Goal: Information Seeking & Learning: Learn about a topic

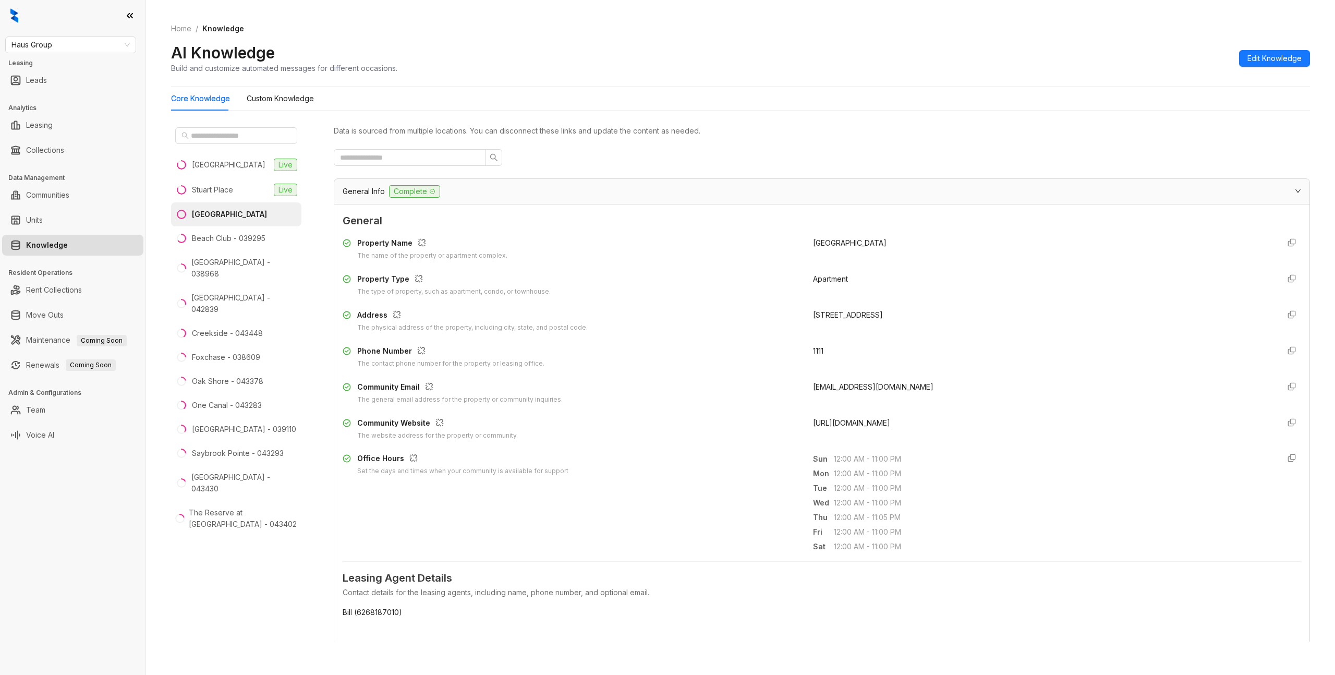
click at [710, 69] on div "AI Knowledge Build and customize automated messages for different occasions. Ed…" at bounding box center [740, 58] width 1139 height 31
drag, startPoint x: 484, startPoint y: 62, endPoint x: 334, endPoint y: 108, distance: 157.1
click at [483, 62] on div "AI Knowledge Build and customize automated messages for different occasions. Ed…" at bounding box center [740, 58] width 1139 height 31
click at [260, 96] on Knowledge "Custom Knowledge" at bounding box center [280, 98] width 67 height 11
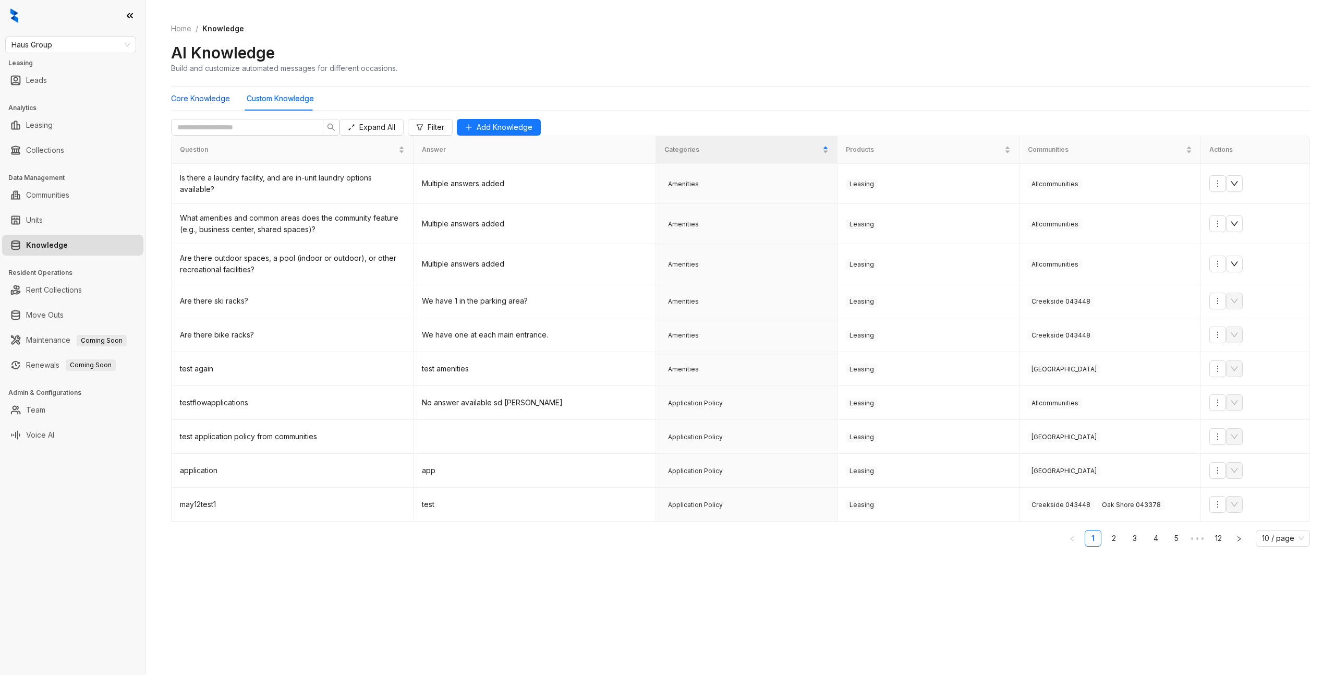
click at [213, 102] on Knowledge "Core Knowledge" at bounding box center [200, 98] width 59 height 11
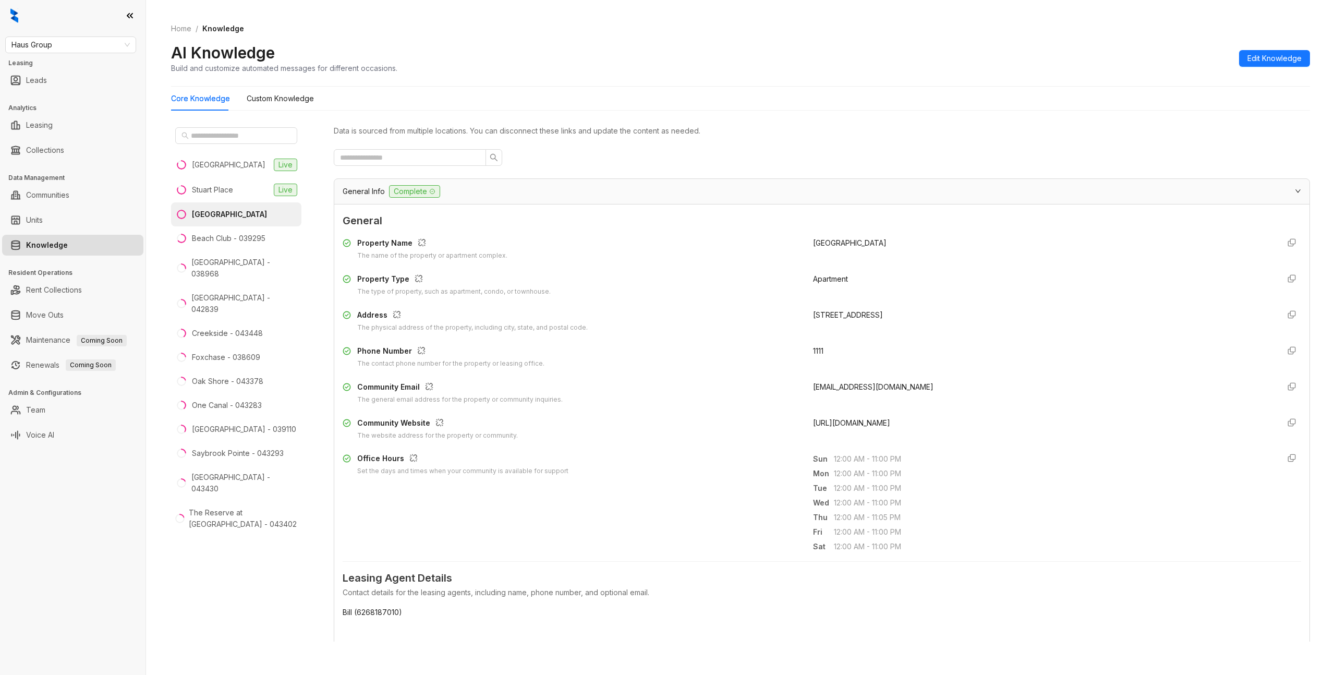
click at [346, 182] on div "General Info Complete" at bounding box center [822, 191] width 976 height 25
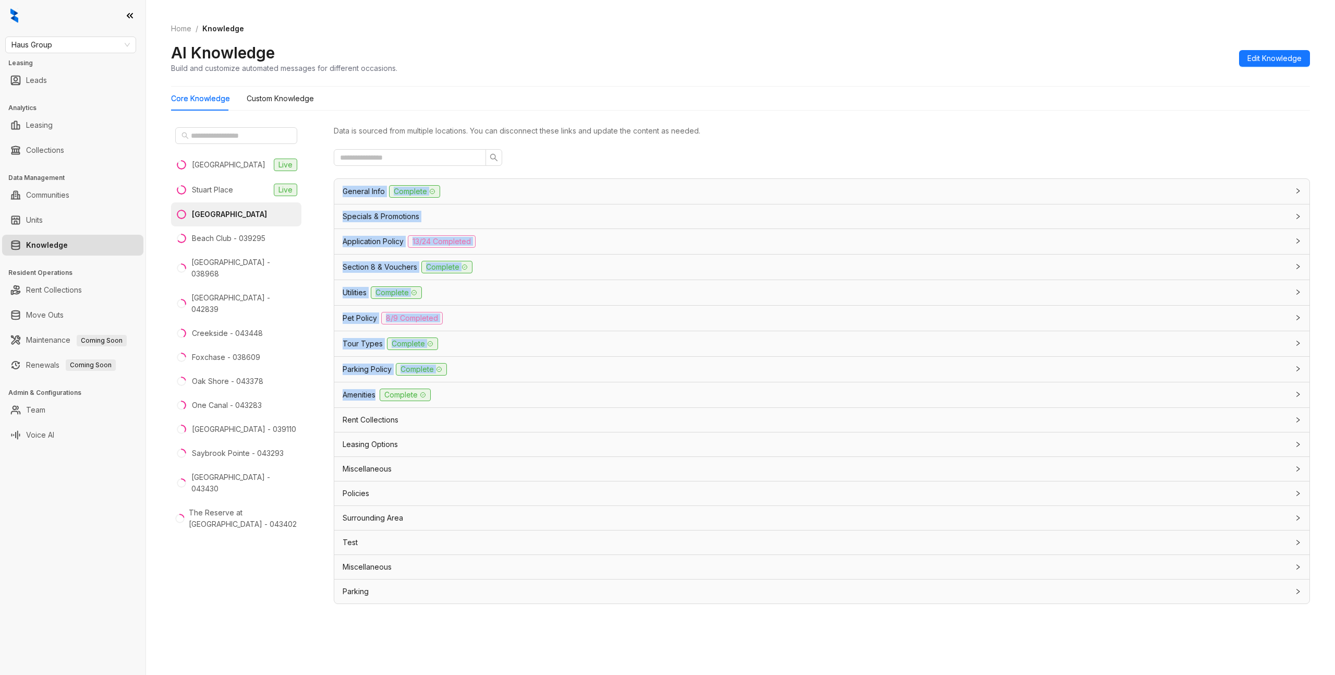
drag, startPoint x: 333, startPoint y: 186, endPoint x: 376, endPoint y: 402, distance: 220.3
click at [376, 402] on div "[GEOGRAPHIC_DATA] [GEOGRAPHIC_DATA] - [GEOGRAPHIC_DATA] - 038968 [GEOGRAPHIC_DA…" at bounding box center [740, 385] width 1139 height 532
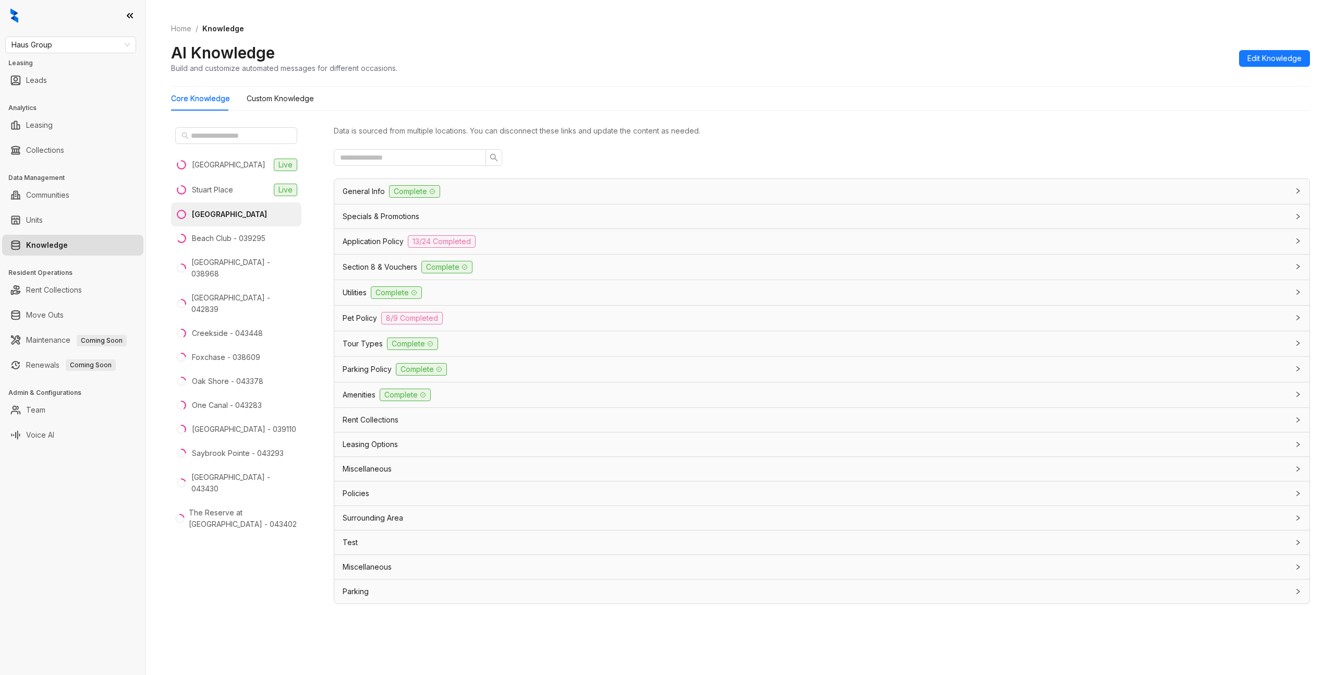
click at [307, 128] on div "[GEOGRAPHIC_DATA] [GEOGRAPHIC_DATA] - [GEOGRAPHIC_DATA] - 038968 [GEOGRAPHIC_DA…" at bounding box center [244, 386] width 146 height 527
click at [274, 100] on Knowledge "Custom Knowledge" at bounding box center [280, 98] width 67 height 11
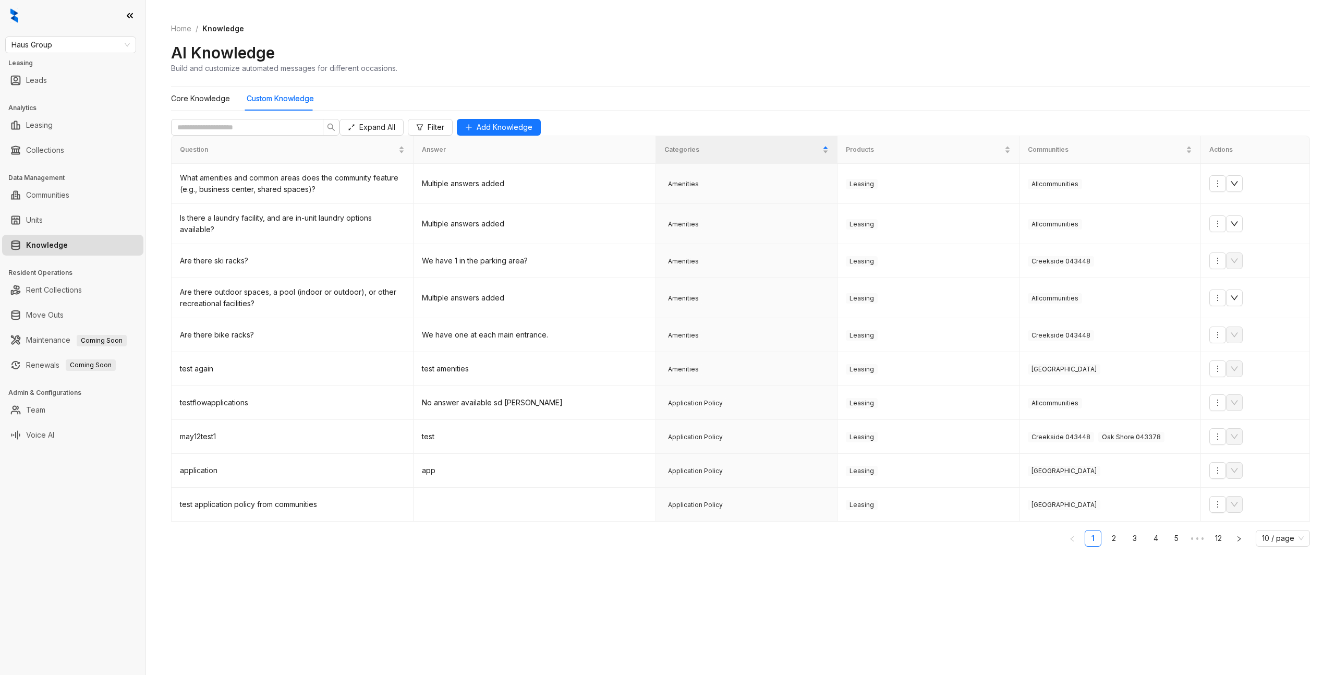
click at [153, 90] on div "Home / Knowledge AI Knowledge Build and customize automated messages for differ…" at bounding box center [740, 337] width 1189 height 675
click at [207, 109] on div "Core Knowledge" at bounding box center [200, 99] width 59 height 24
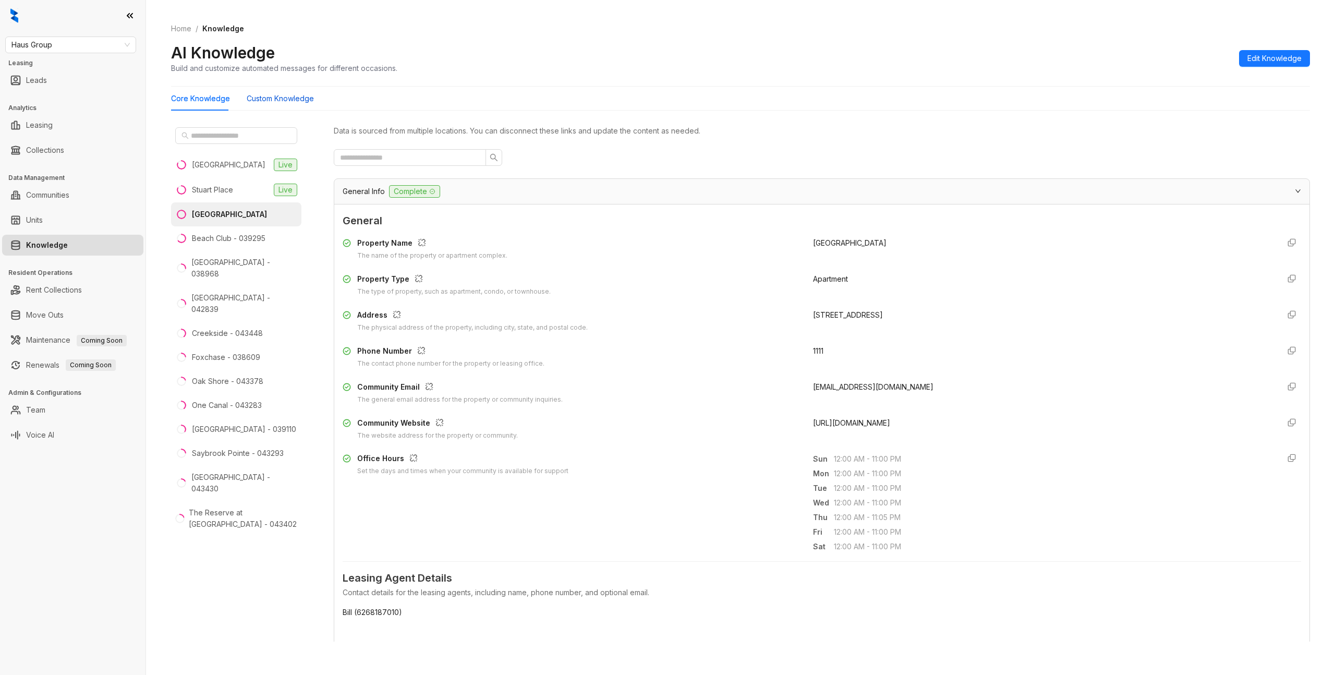
click at [283, 98] on Knowledge "Custom Knowledge" at bounding box center [280, 98] width 67 height 11
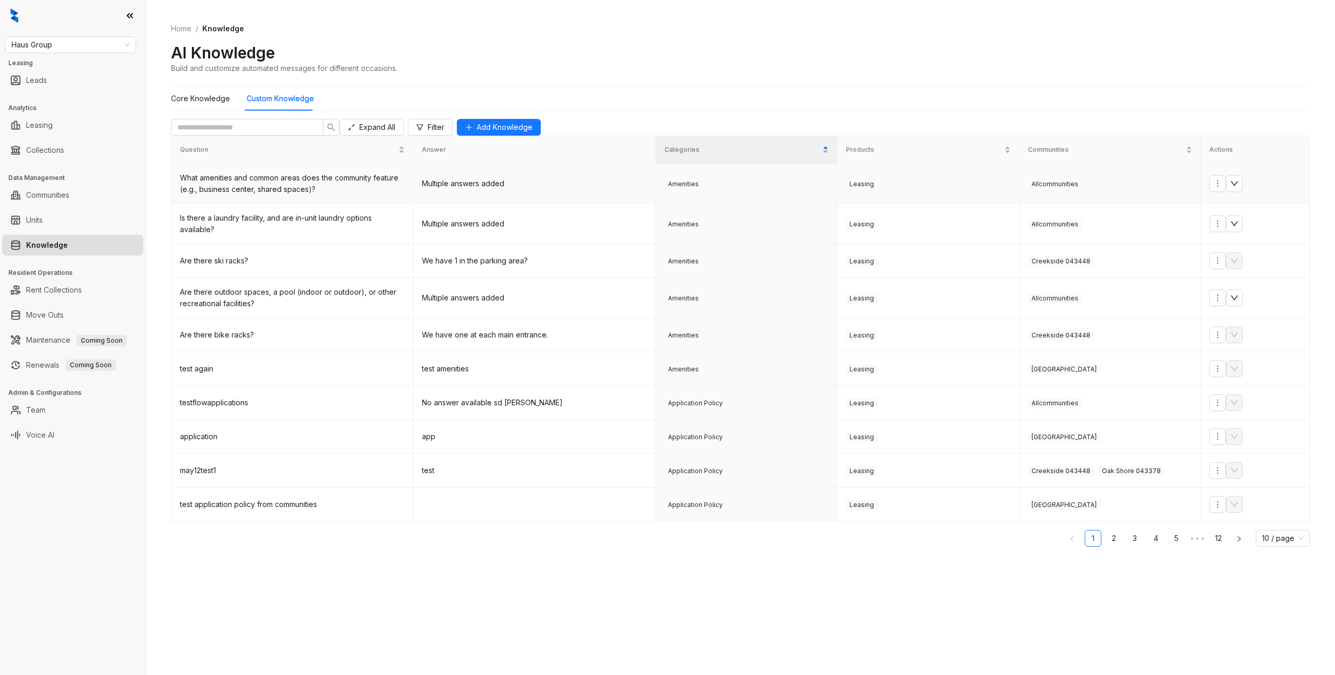
drag, startPoint x: 690, startPoint y: 202, endPoint x: 696, endPoint y: 393, distance: 191.0
click at [690, 189] on span "Amenities" at bounding box center [684, 184] width 38 height 10
click at [533, 133] on span "Add Knowledge" at bounding box center [505, 127] width 56 height 11
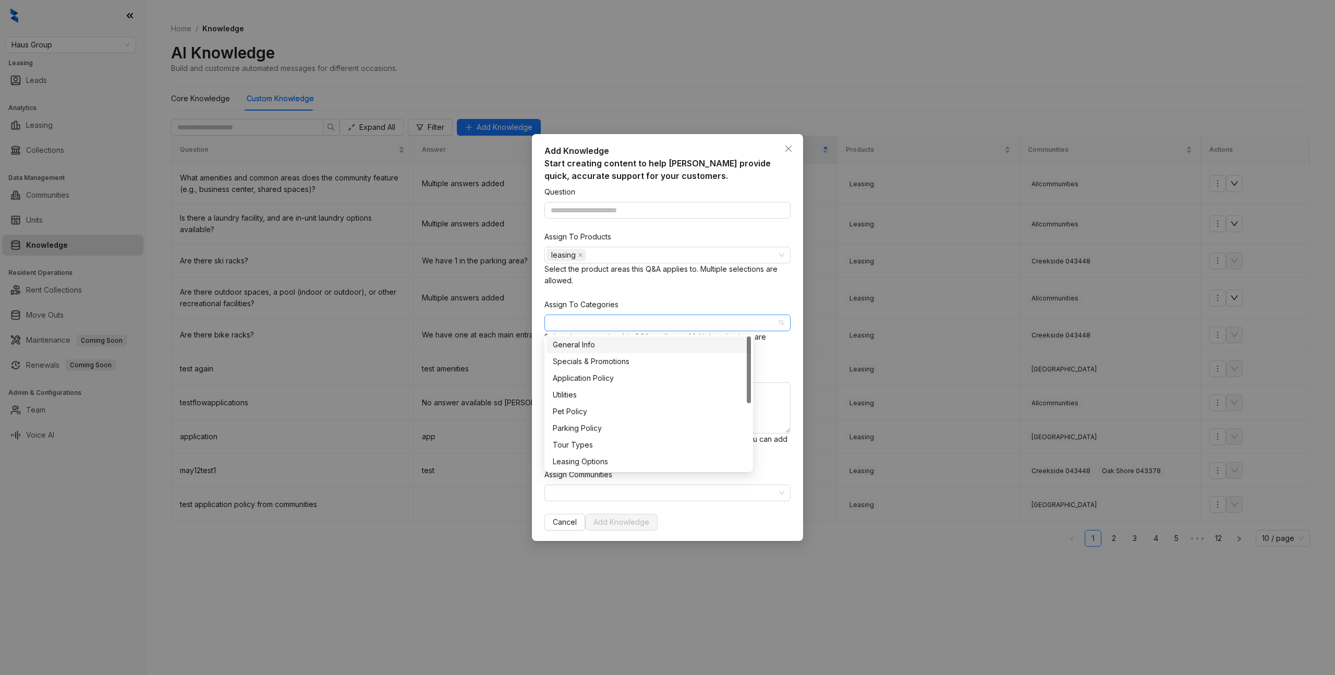
click at [650, 322] on div at bounding box center [662, 323] width 231 height 15
click at [567, 453] on div "Test" at bounding box center [649, 445] width 204 height 17
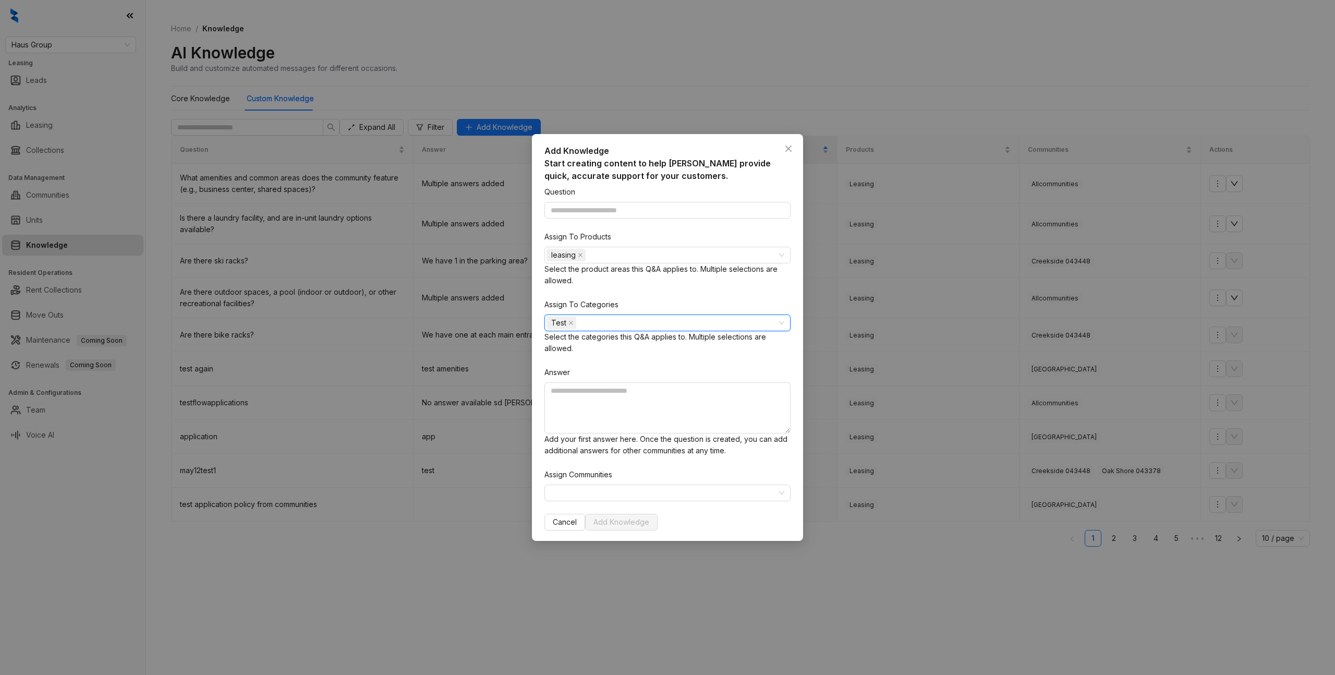
drag, startPoint x: 556, startPoint y: 323, endPoint x: 561, endPoint y: 324, distance: 5.2
click at [561, 324] on span "Test" at bounding box center [562, 323] width 30 height 13
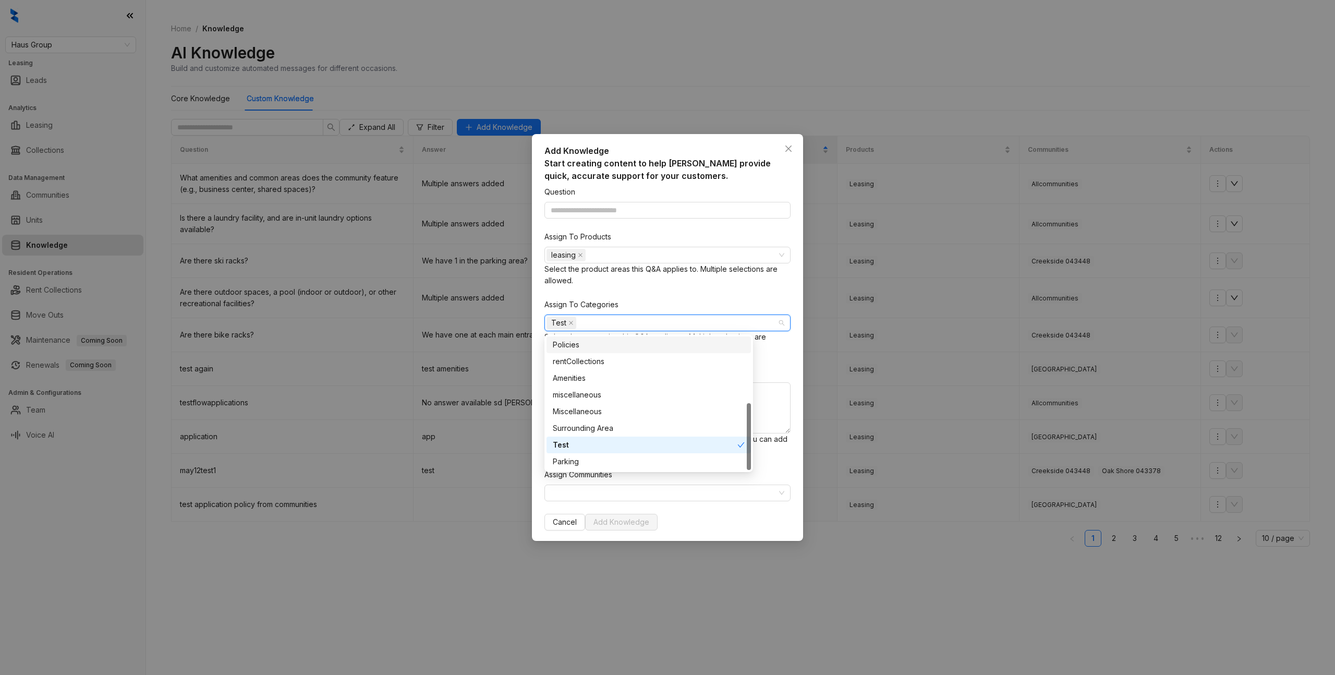
drag, startPoint x: 553, startPoint y: 324, endPoint x: 563, endPoint y: 325, distance: 9.4
click at [564, 324] on span "Test" at bounding box center [558, 322] width 15 height 11
click at [1013, 634] on div "Add Knowledge Start creating content to help [PERSON_NAME] provide quick, accur…" at bounding box center [667, 337] width 1335 height 675
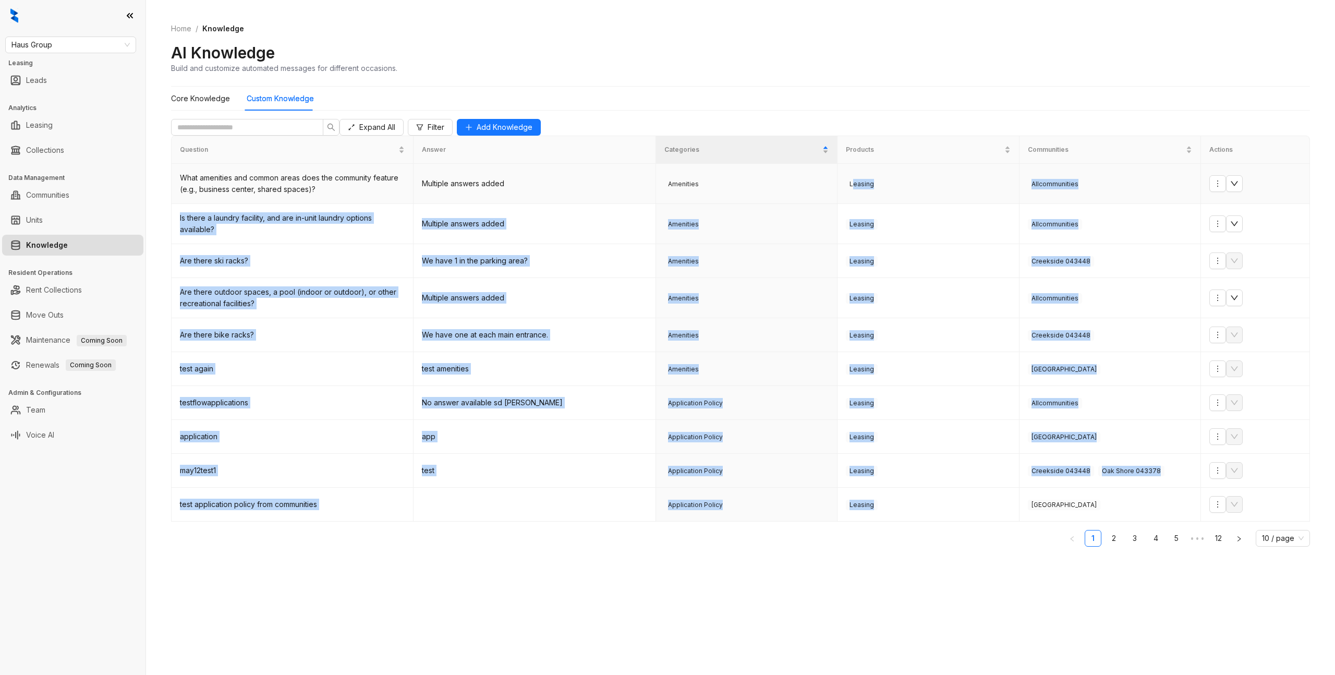
drag, startPoint x: 911, startPoint y: 521, endPoint x: 853, endPoint y: 199, distance: 327.5
click at [853, 199] on tbody "What amenities and common areas does the community feature (e.g., business cent…" at bounding box center [741, 343] width 1139 height 358
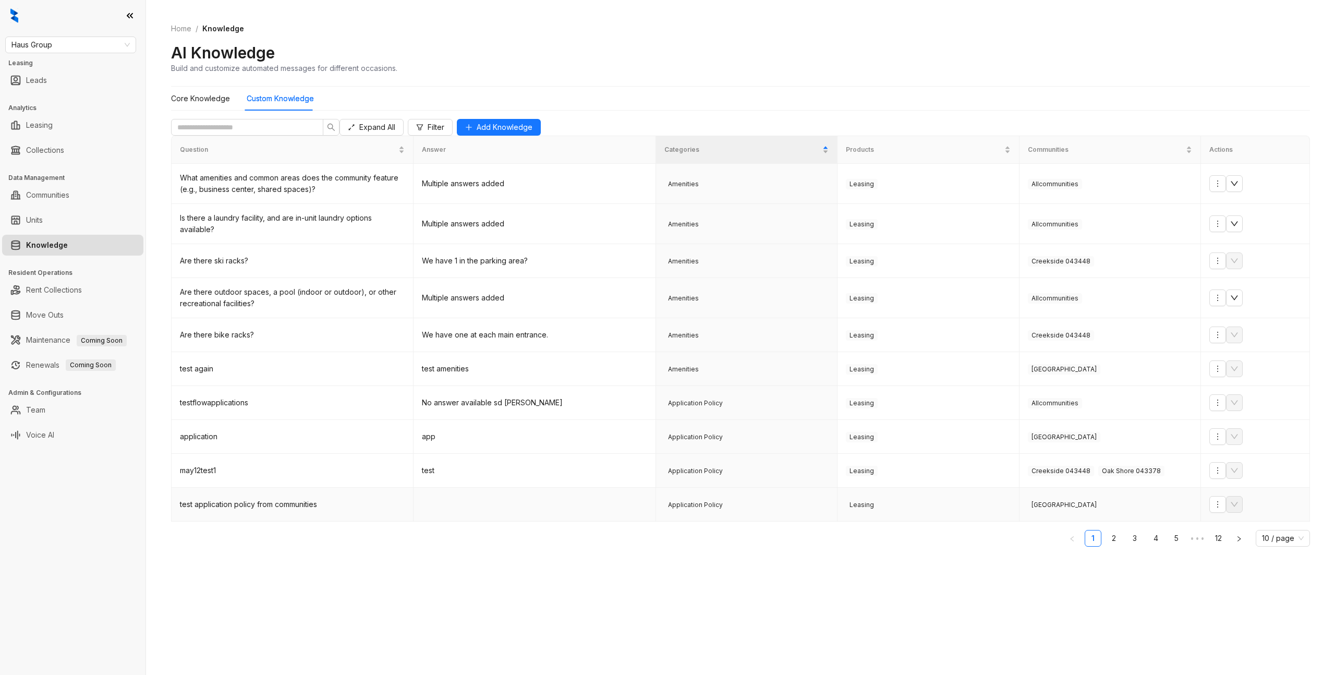
click at [706, 510] on span "Application Policy" at bounding box center [696, 505] width 62 height 10
drag, startPoint x: 690, startPoint y: 523, endPoint x: 733, endPoint y: 526, distance: 43.4
click at [733, 510] on div "Application Policy" at bounding box center [747, 504] width 164 height 11
drag, startPoint x: 736, startPoint y: 222, endPoint x: 721, endPoint y: 215, distance: 16.3
click at [736, 222] on td "Amenities" at bounding box center [747, 224] width 182 height 40
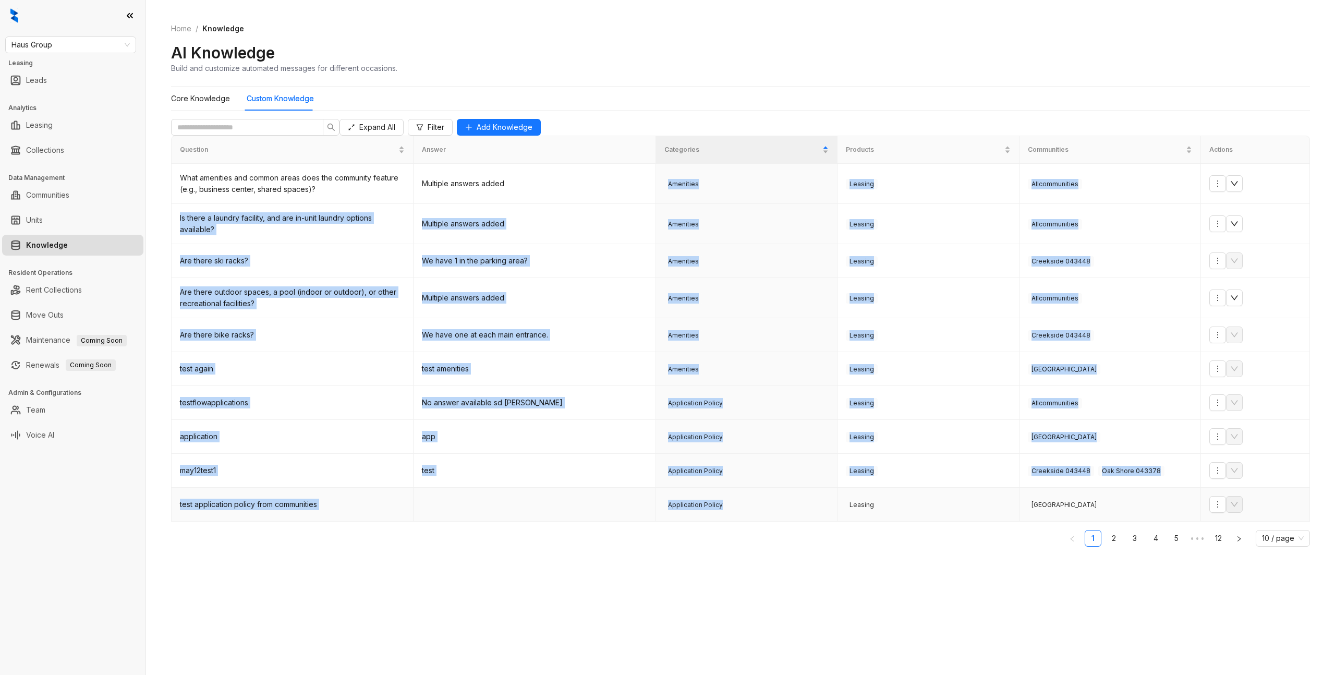
drag, startPoint x: 674, startPoint y: 192, endPoint x: 702, endPoint y: 533, distance: 341.8
click at [702, 522] on tbody "What amenities and common areas does the community feature (e.g., business cent…" at bounding box center [741, 343] width 1139 height 358
click at [112, 51] on span "Haus Group" at bounding box center [70, 45] width 118 height 16
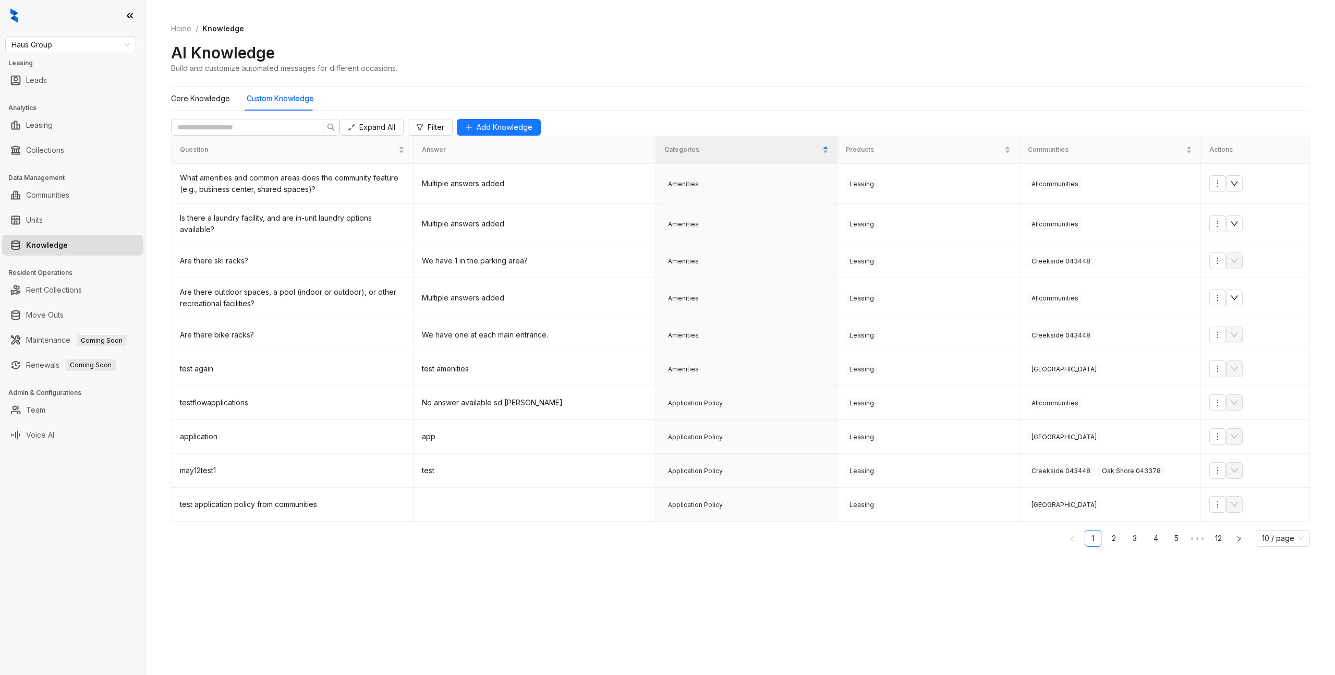
click at [657, 26] on ol "Home / Knowledge" at bounding box center [740, 28] width 1139 height 11
click at [933, 510] on div "Leasing" at bounding box center [928, 504] width 164 height 11
